Goal: Task Accomplishment & Management: Complete application form

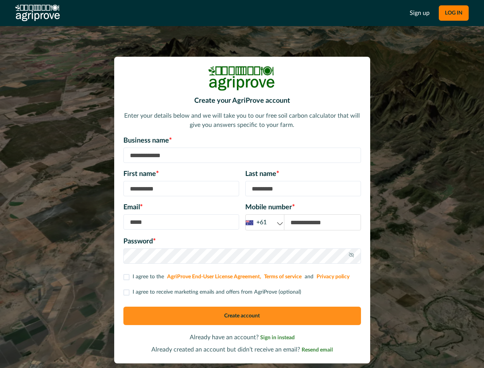
click at [242, 184] on div "First name * Last name *" at bounding box center [242, 182] width 238 height 27
click at [454, 13] on button "LOG IN" at bounding box center [454, 12] width 30 height 15
click at [265, 222] on div "+61" at bounding box center [265, 223] width 38 height 10
click at [352, 256] on icon at bounding box center [352, 255] width 6 height 6
click at [212, 292] on p "I agree to receive marketing emails and offers from AgriProve (optional)" at bounding box center [217, 292] width 169 height 8
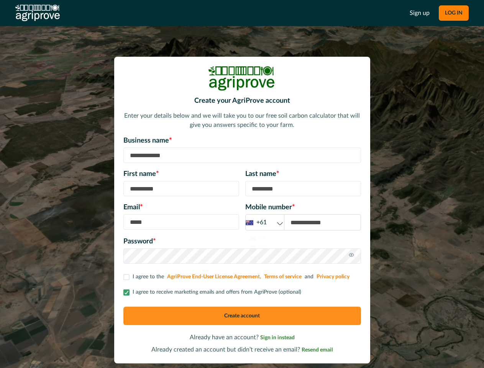
click at [242, 316] on button "Create account" at bounding box center [242, 316] width 238 height 18
